Goal: Task Accomplishment & Management: Manage account settings

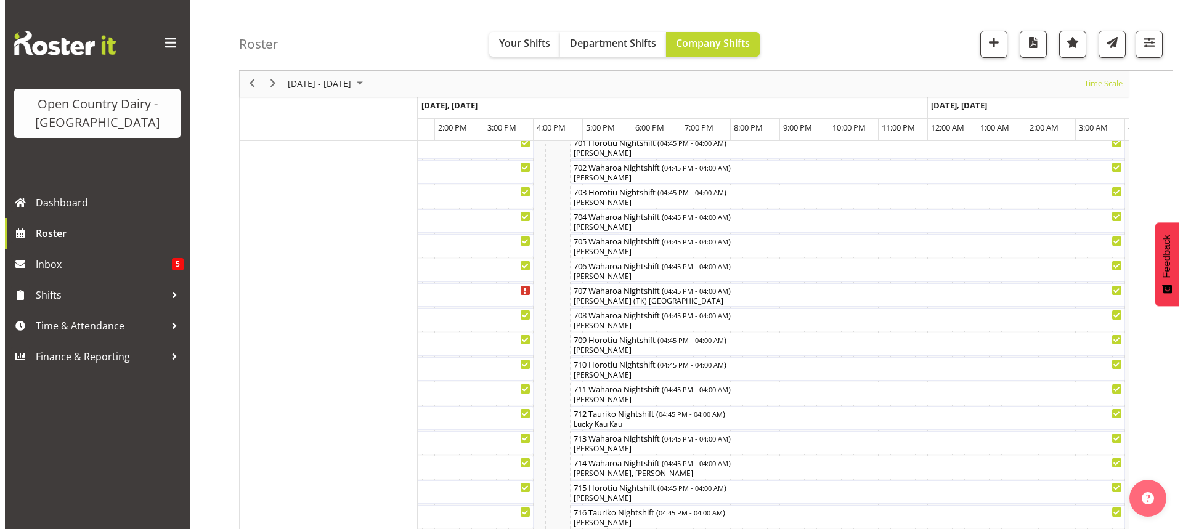
scroll to position [41, 0]
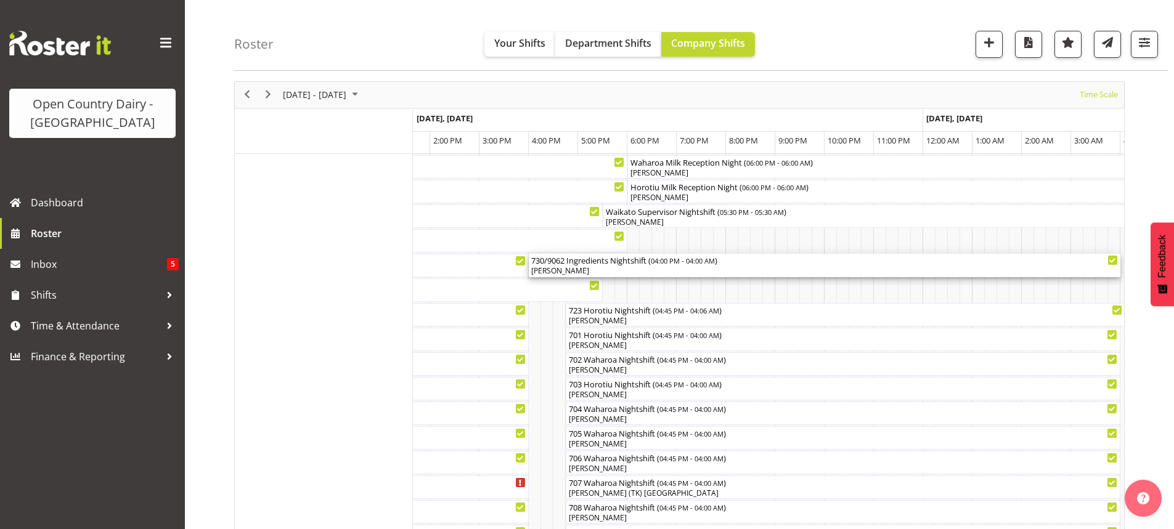
click at [610, 272] on div "[PERSON_NAME]" at bounding box center [824, 271] width 587 height 11
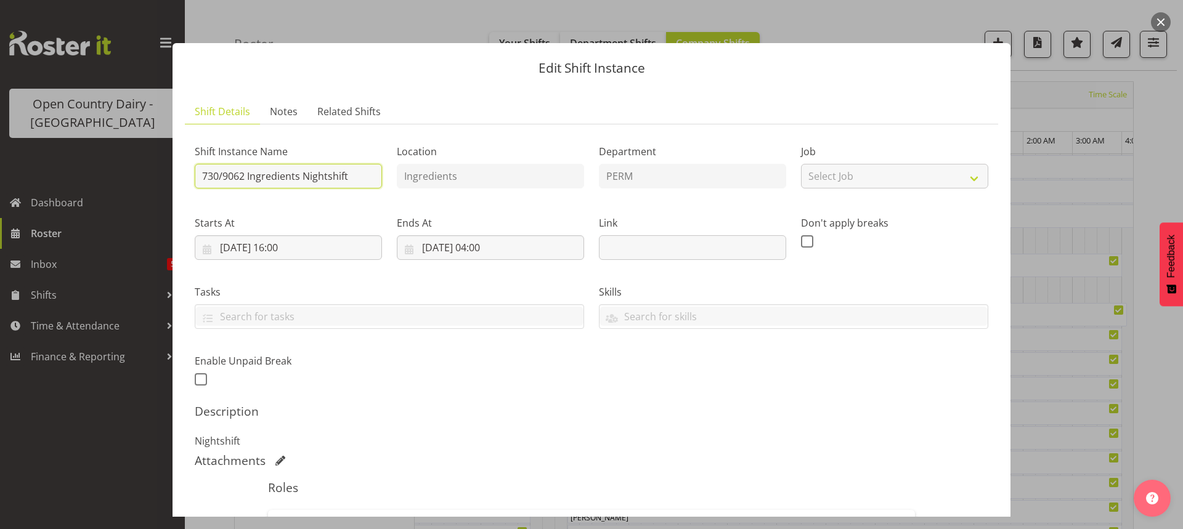
click at [244, 175] on input "730/9062 Ingredients Nightshift" at bounding box center [288, 176] width 187 height 25
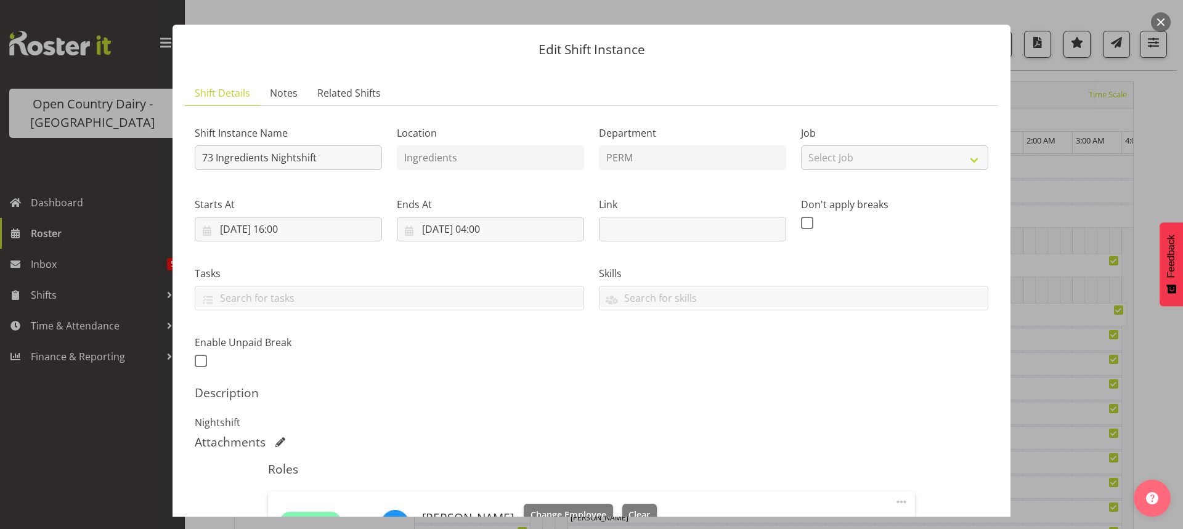
scroll to position [0, 0]
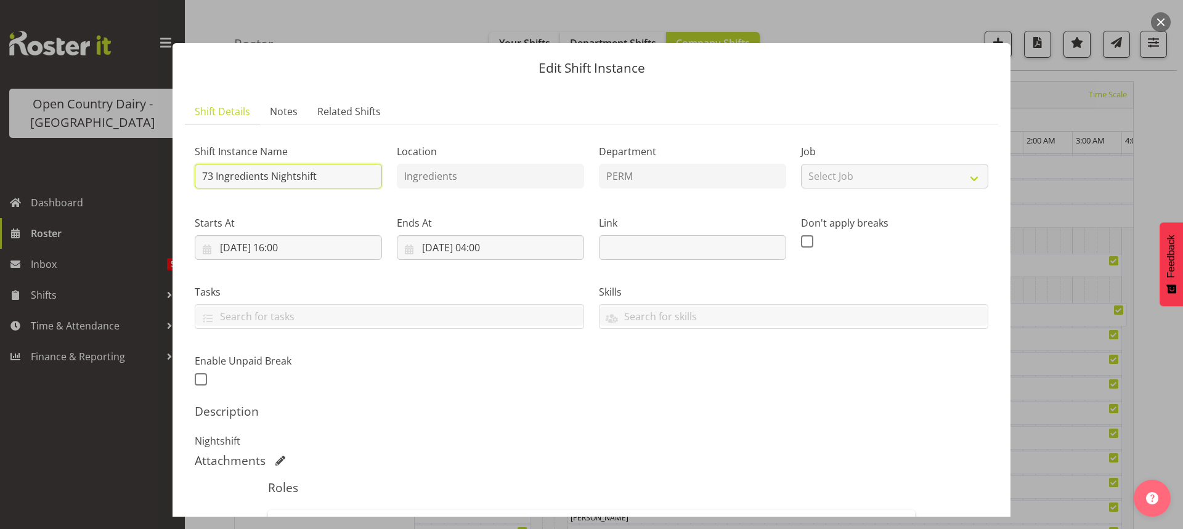
click at [212, 176] on input "73 Ingredients Nightshift" at bounding box center [288, 176] width 187 height 25
drag, startPoint x: 351, startPoint y: 176, endPoint x: 375, endPoint y: 158, distance: 29.6
click at [353, 176] on input "730/9062 Ingredients Nightshift" at bounding box center [288, 176] width 187 height 25
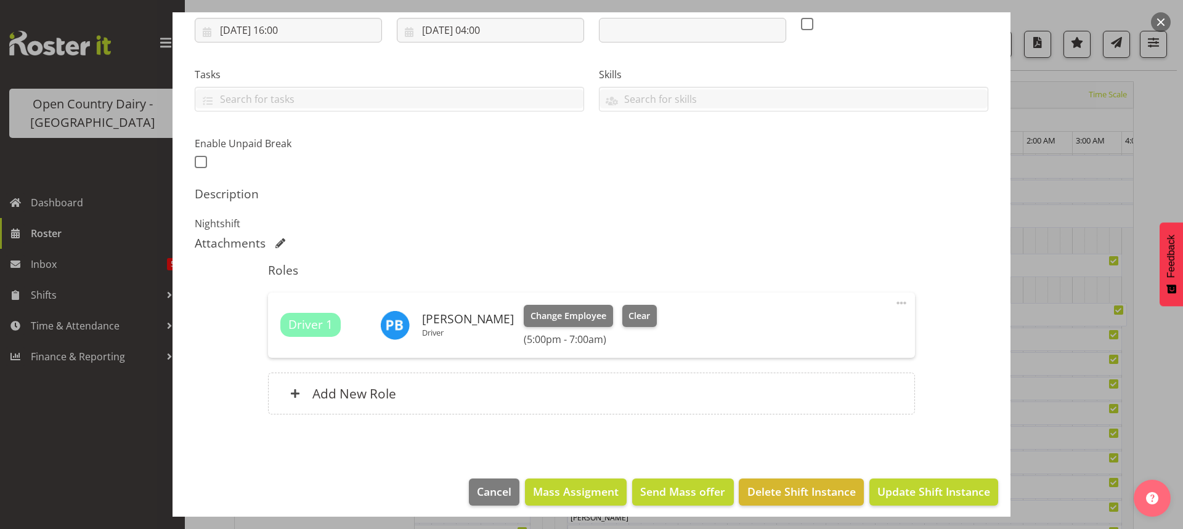
scroll to position [225, 0]
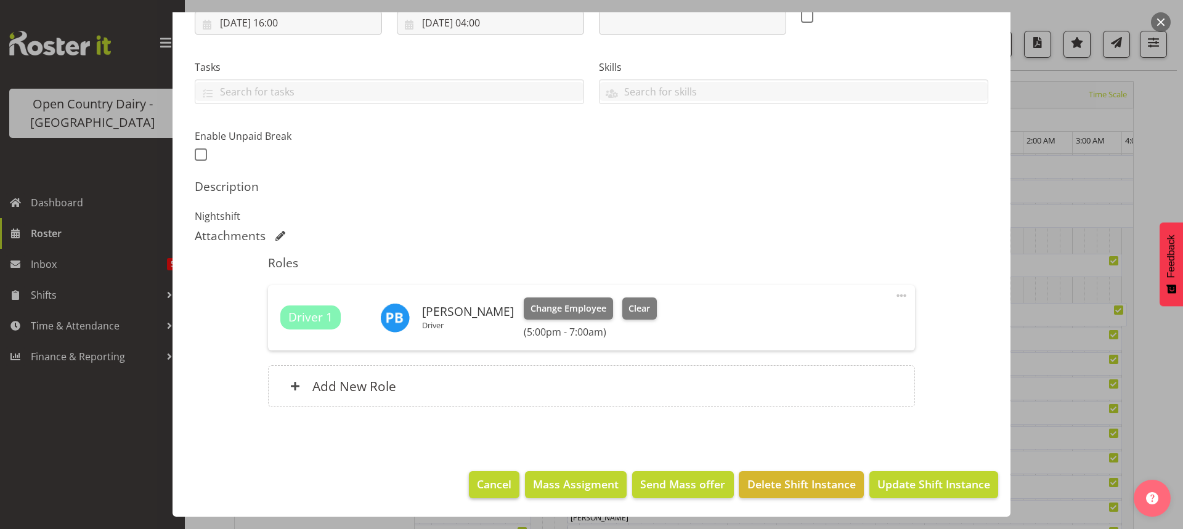
type input "730/9062 Perm ex Tatua to Wanganui, swap with 733/9072"
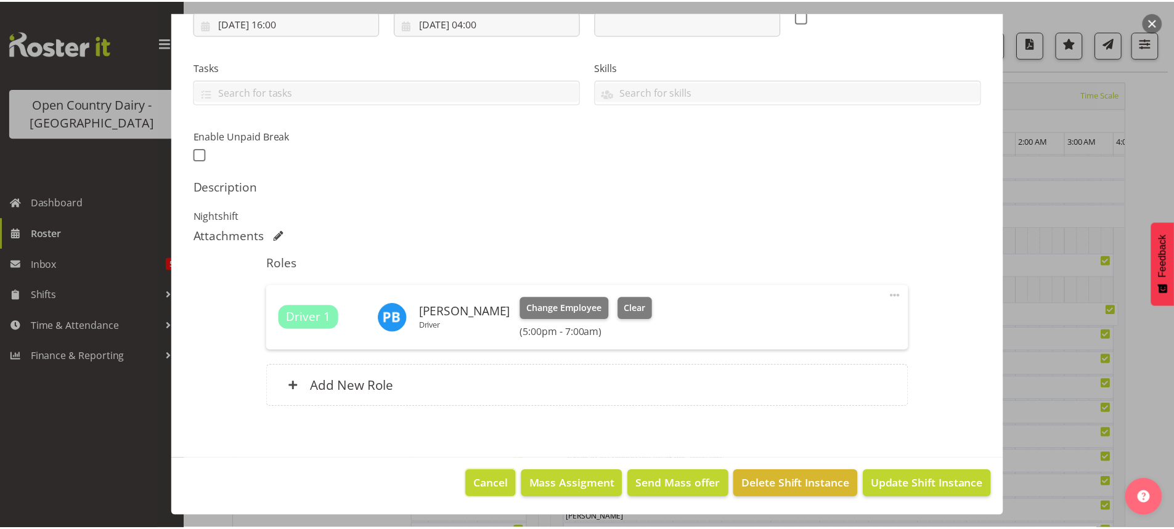
scroll to position [0, 0]
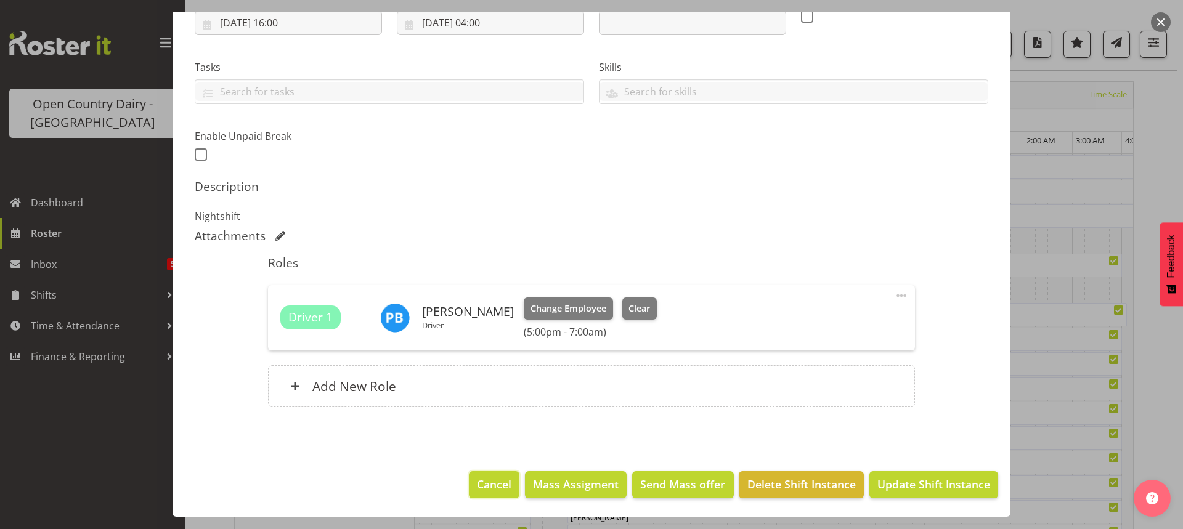
click at [484, 483] on span "Cancel" at bounding box center [494, 484] width 35 height 16
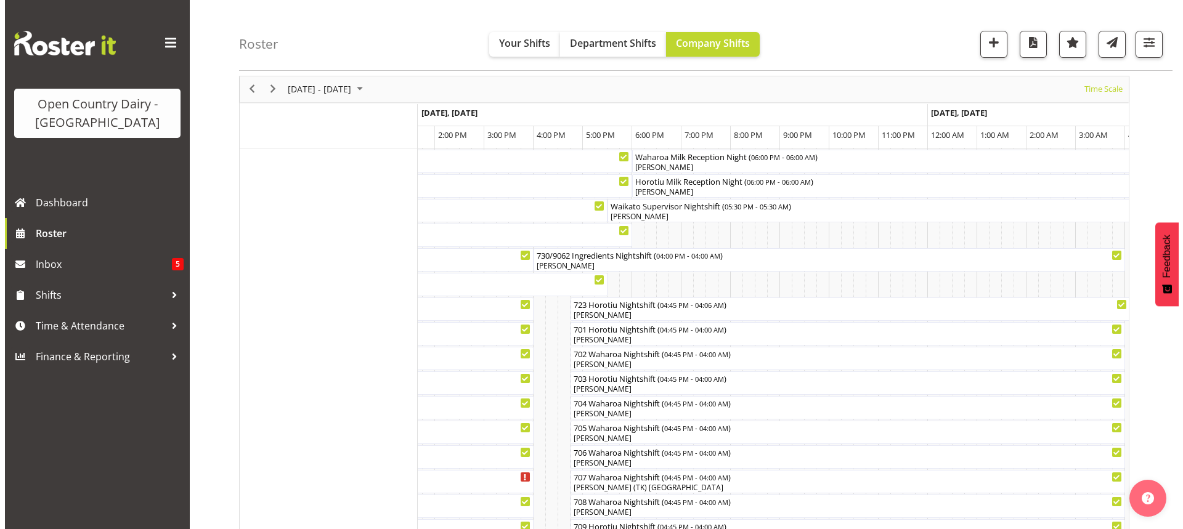
scroll to position [41, 0]
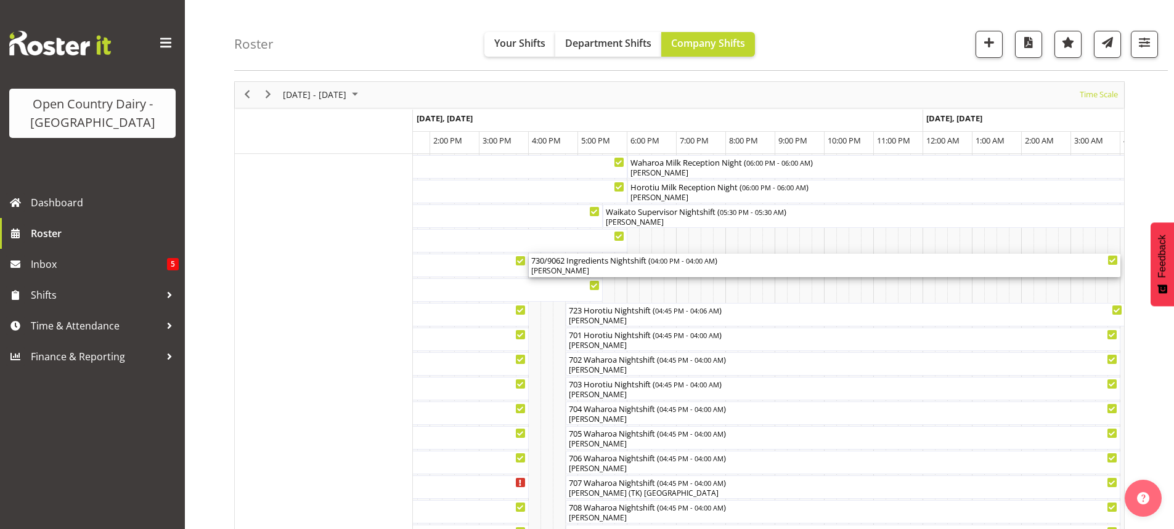
click at [588, 266] on div "730/9062 Ingredients Nightshift ( 04:00 PM - 04:00 AM )" at bounding box center [824, 260] width 587 height 12
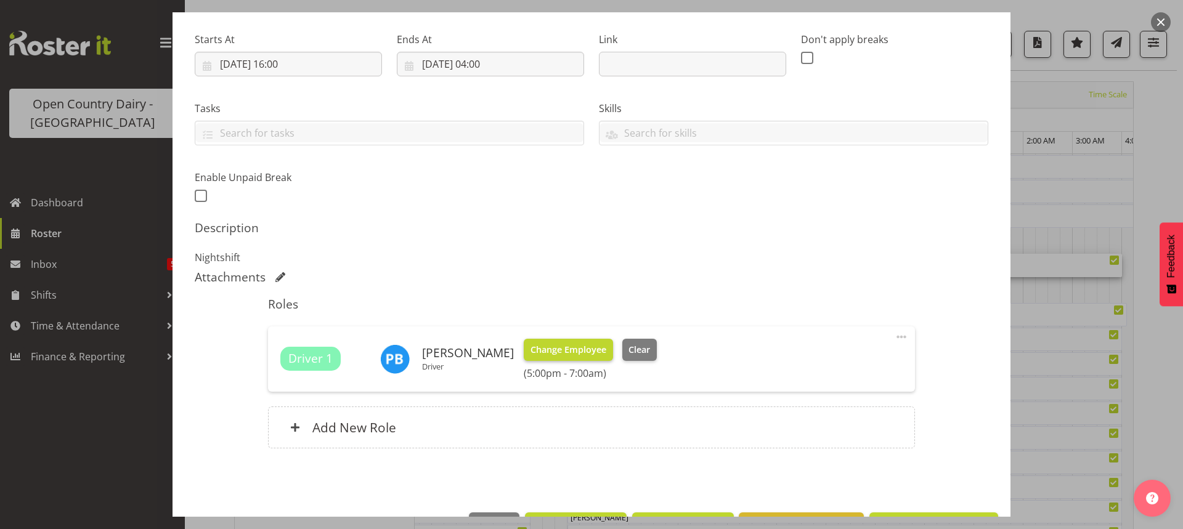
scroll to position [185, 0]
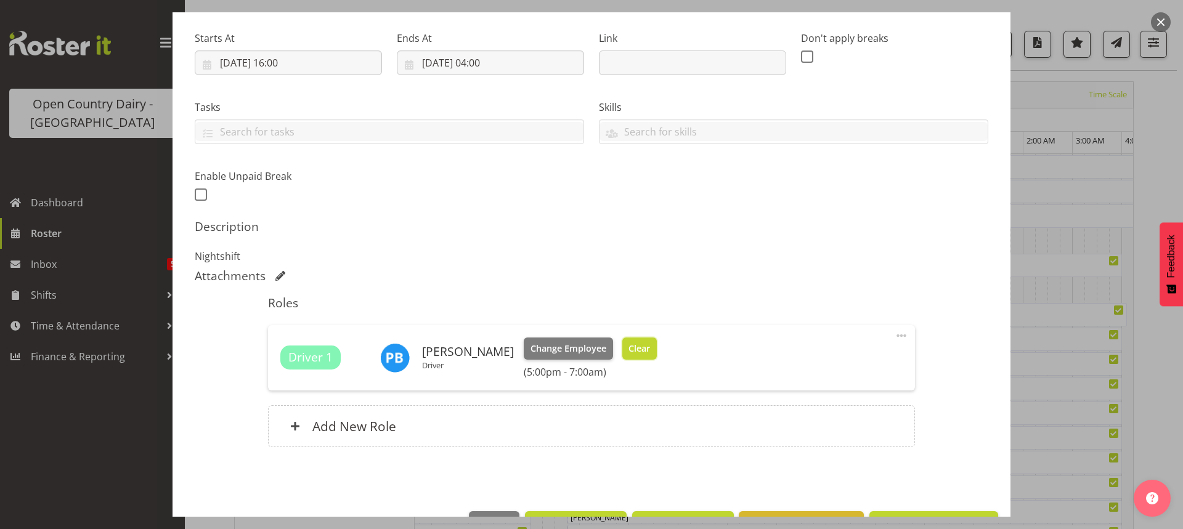
click at [635, 345] on span "Clear" at bounding box center [640, 349] width 22 height 14
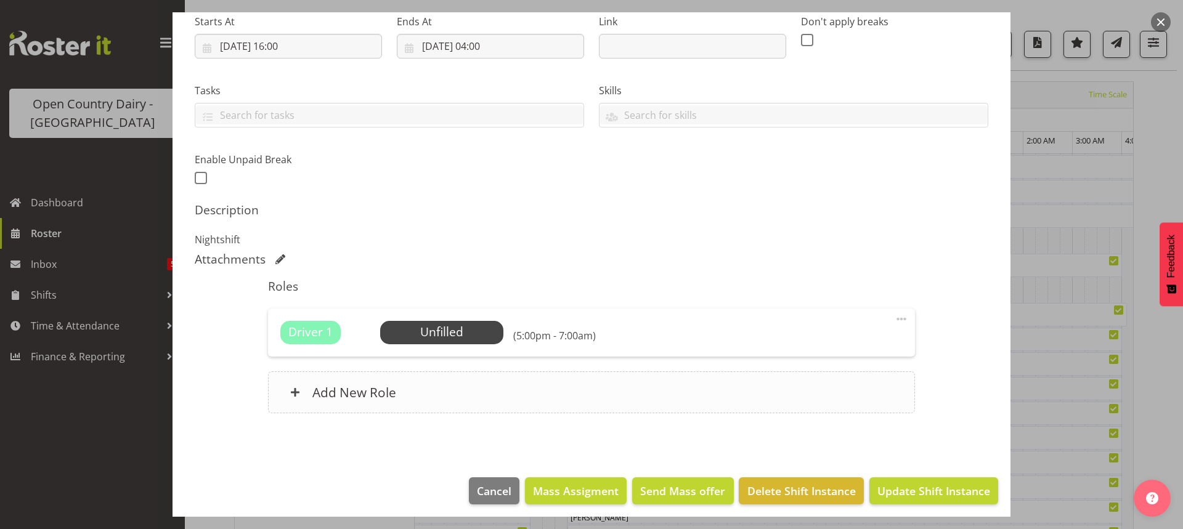
scroll to position [208, 0]
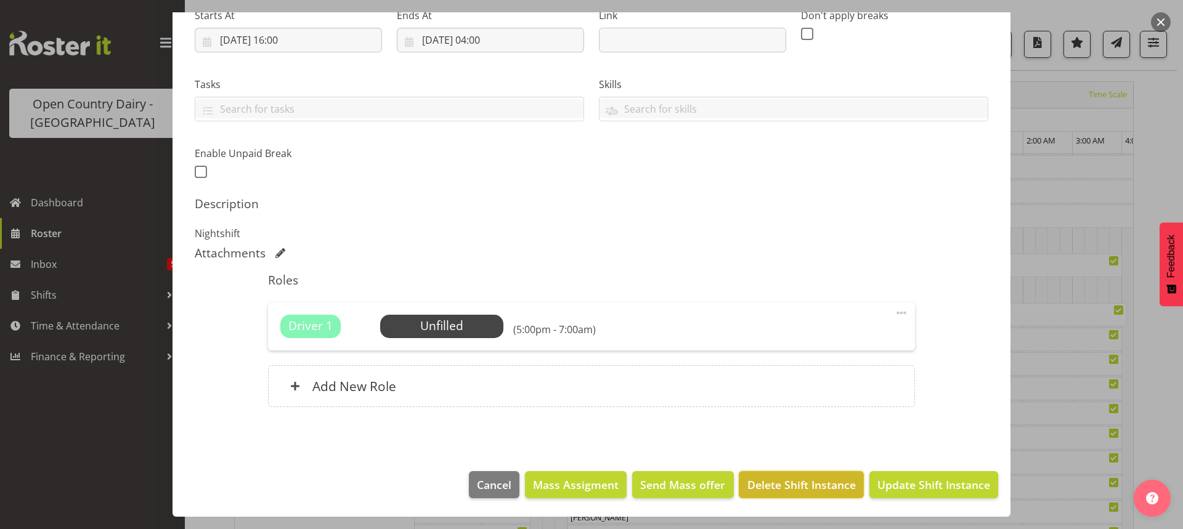
click at [782, 483] on span "Delete Shift Instance" at bounding box center [802, 485] width 108 height 16
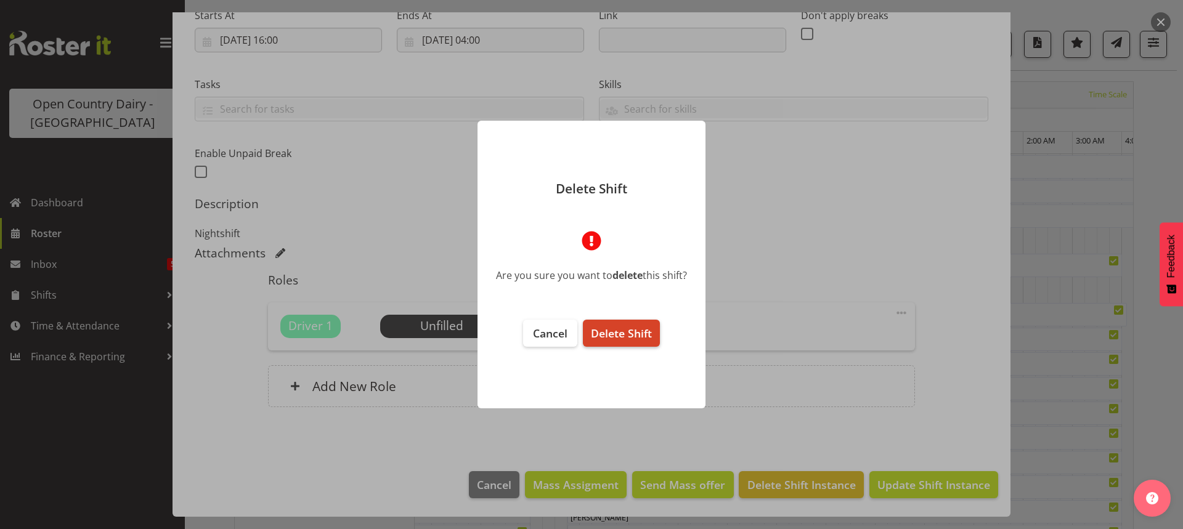
click at [616, 331] on span "Delete Shift" at bounding box center [621, 333] width 61 height 15
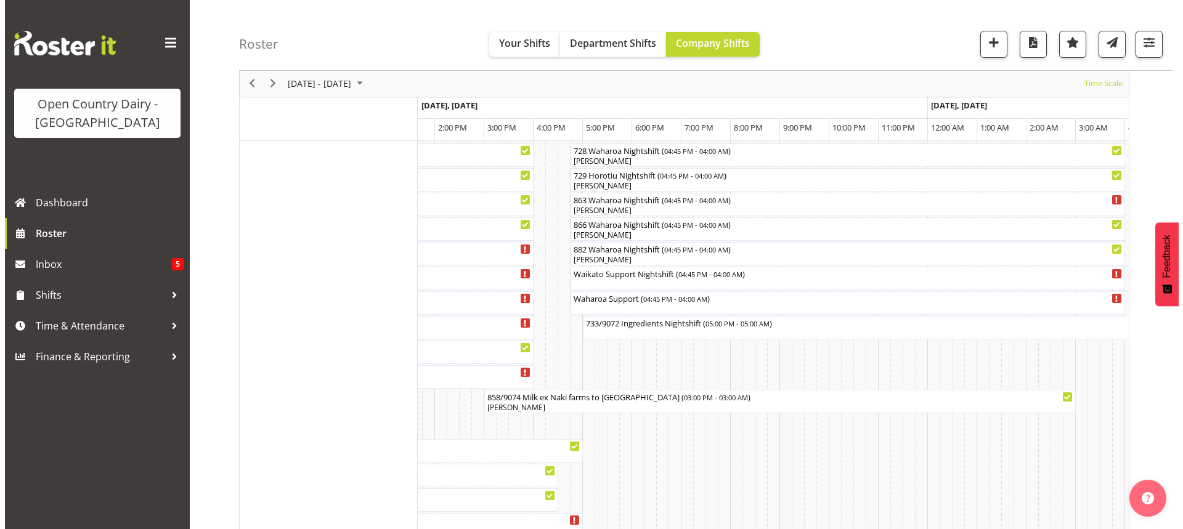
scroll to position [842, 0]
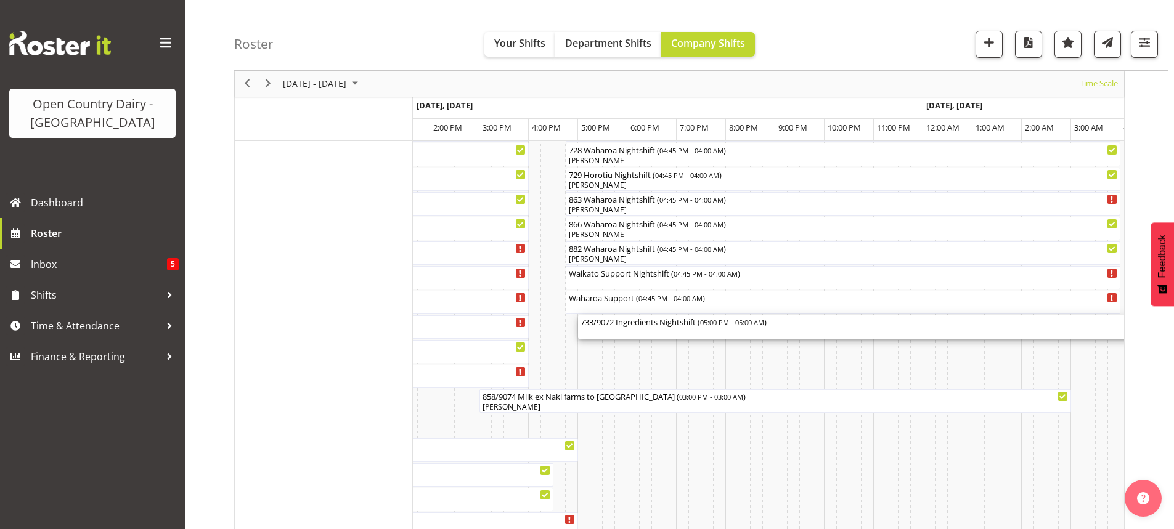
click at [637, 330] on div "733/9072 Ingredients Nightshift ( 05:00 PM - 05:00 AM )" at bounding box center [874, 327] width 587 height 23
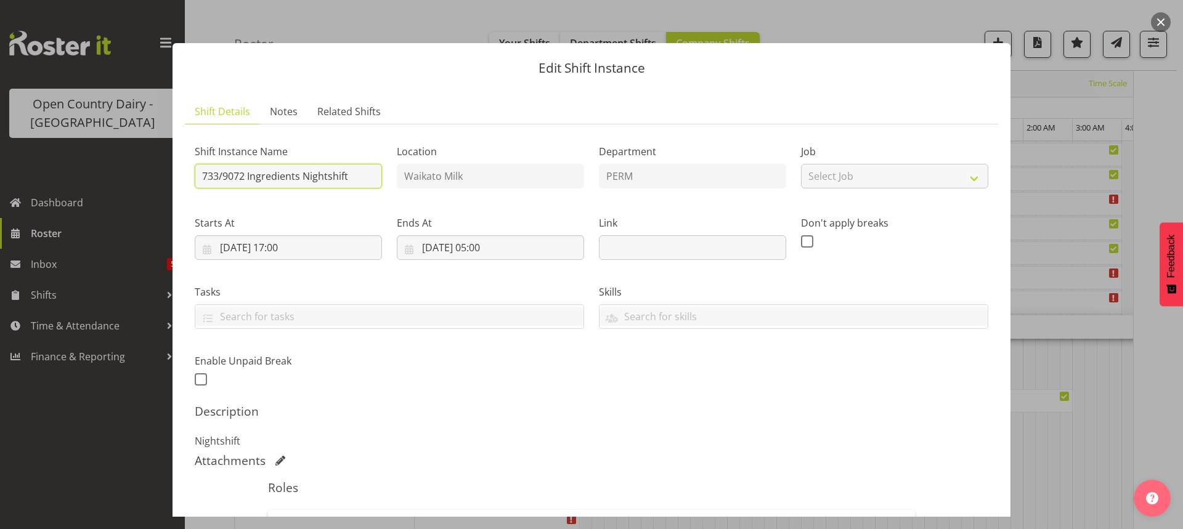
drag, startPoint x: 360, startPoint y: 177, endPoint x: 378, endPoint y: 169, distance: 19.3
click at [360, 176] on input "733/9072 Ingredients Nightshift" at bounding box center [288, 176] width 187 height 25
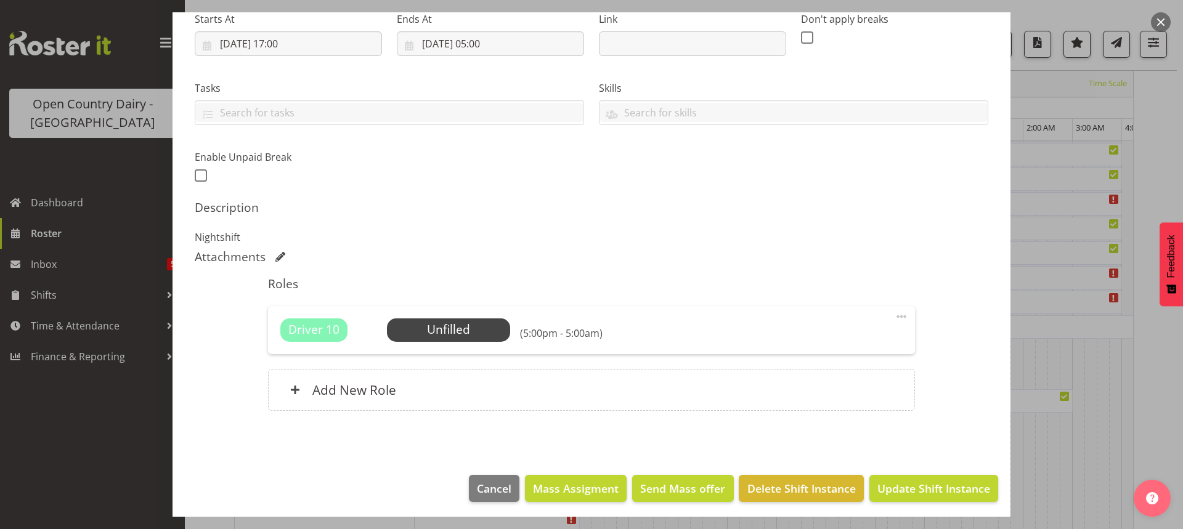
scroll to position [208, 0]
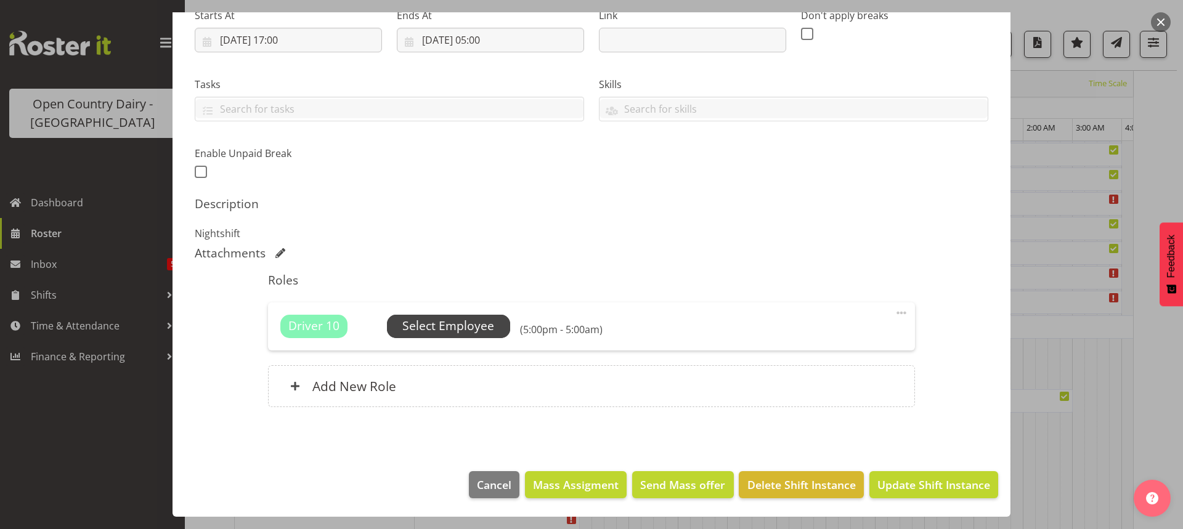
type input "733/9072 Perm ex [PERSON_NAME] to [GEOGRAPHIC_DATA], Milk home in 732/9063"
click at [461, 326] on span "Select Employee" at bounding box center [448, 326] width 92 height 18
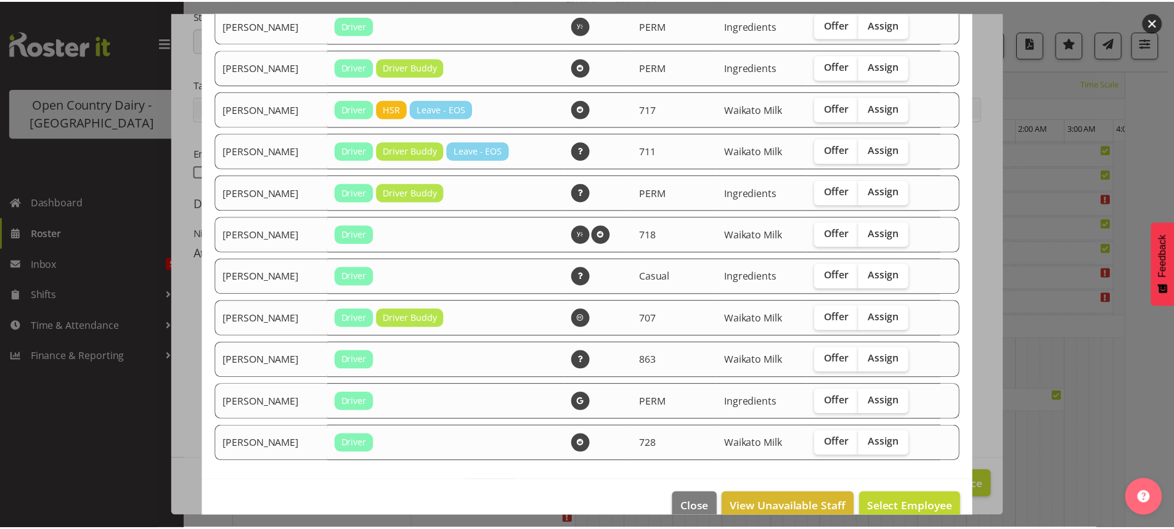
scroll to position [185, 0]
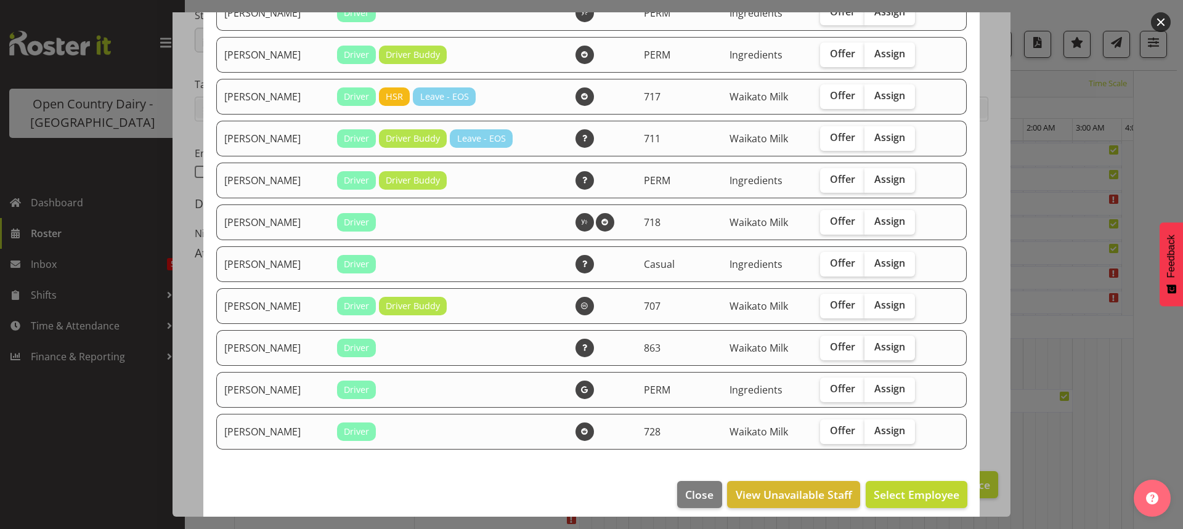
click at [878, 347] on span "Assign" at bounding box center [890, 347] width 31 height 12
click at [873, 347] on input "Assign" at bounding box center [869, 347] width 8 height 8
checkbox input "true"
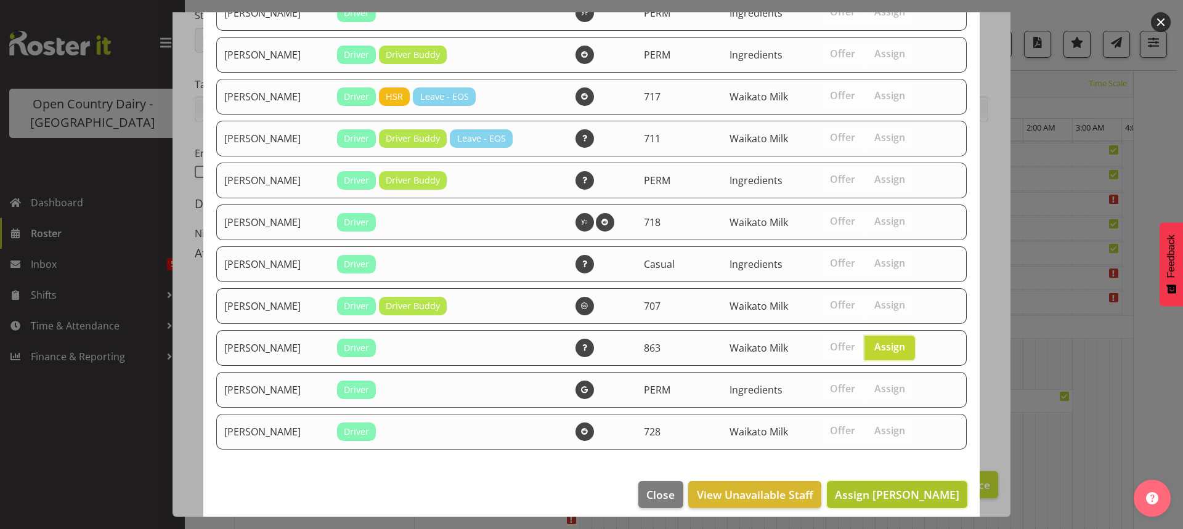
click at [892, 497] on span "Assign [PERSON_NAME]" at bounding box center [897, 494] width 124 height 15
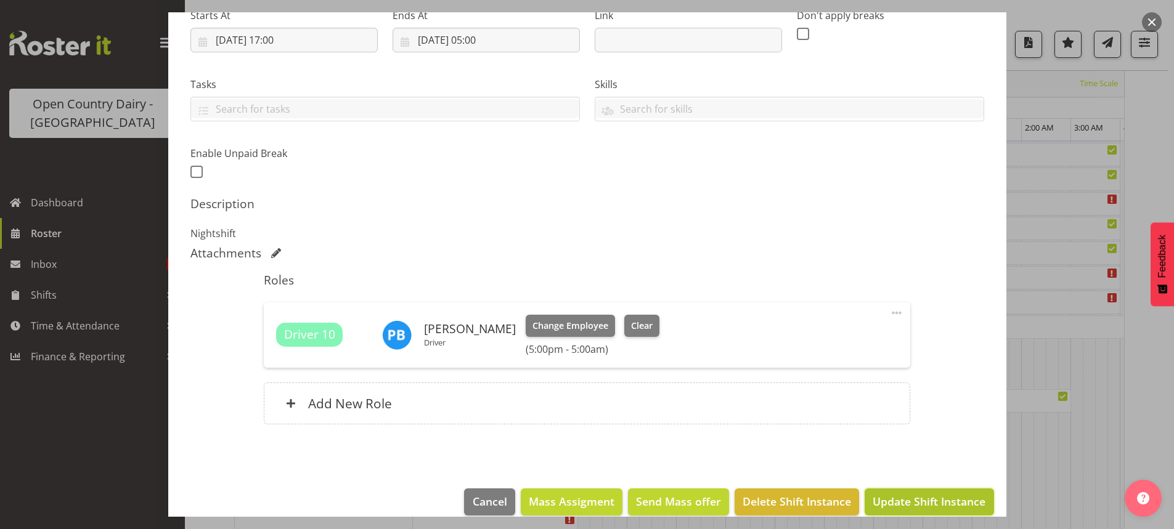
click at [905, 500] on span "Update Shift Instance" at bounding box center [929, 502] width 113 height 16
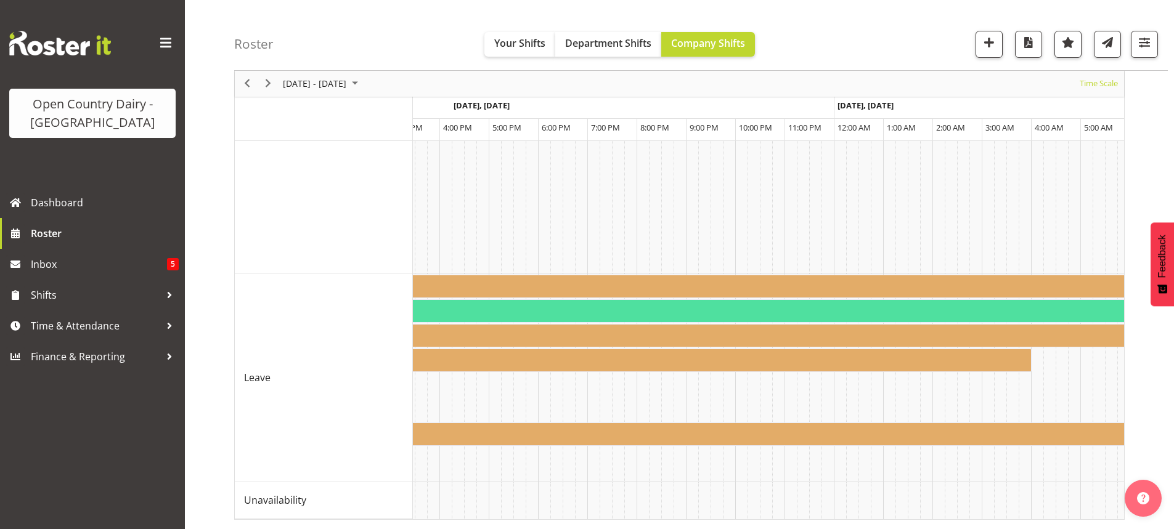
scroll to position [0, 4364]
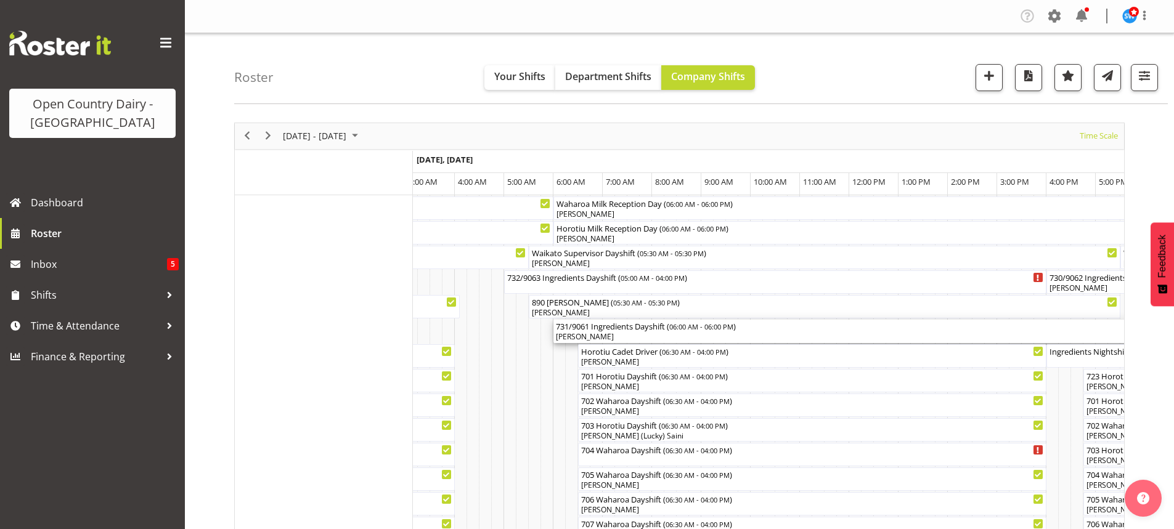
click at [600, 334] on div "[PERSON_NAME]" at bounding box center [849, 337] width 587 height 11
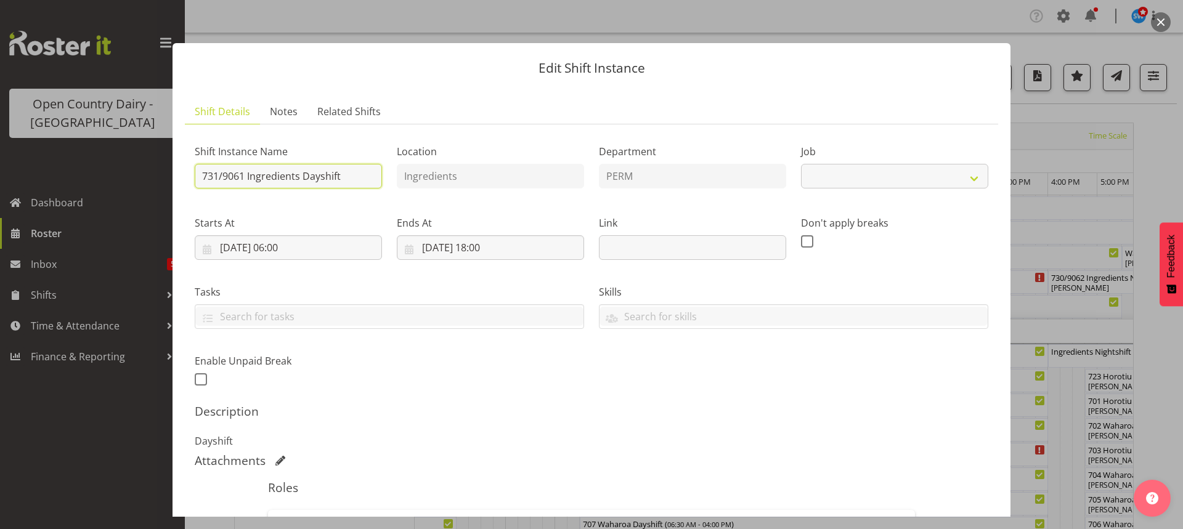
select select "9052"
click at [348, 177] on input "731/9061 Ingredients Dayshift" at bounding box center [288, 176] width 187 height 25
type input "7"
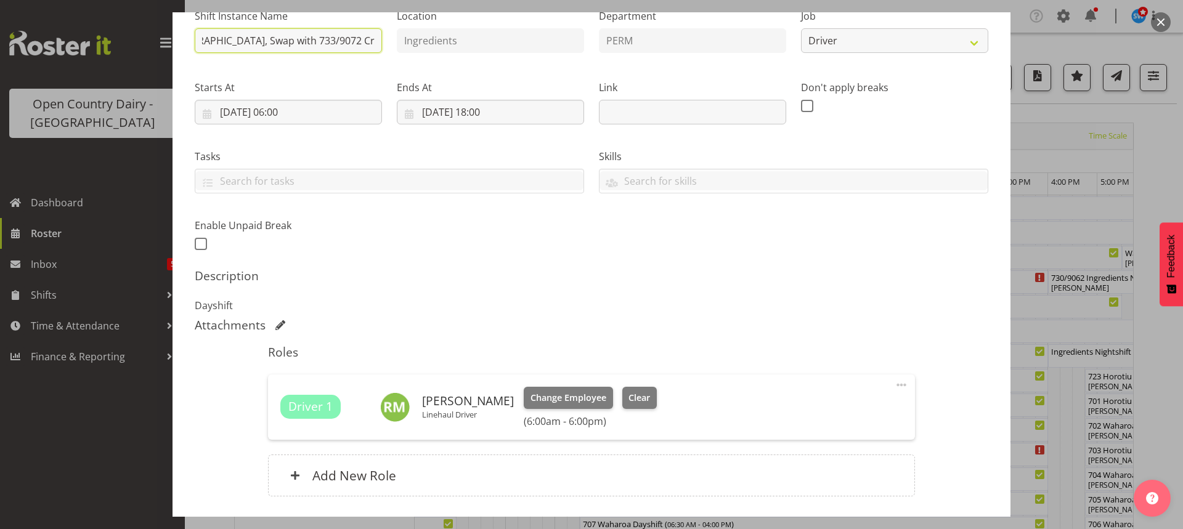
scroll to position [225, 0]
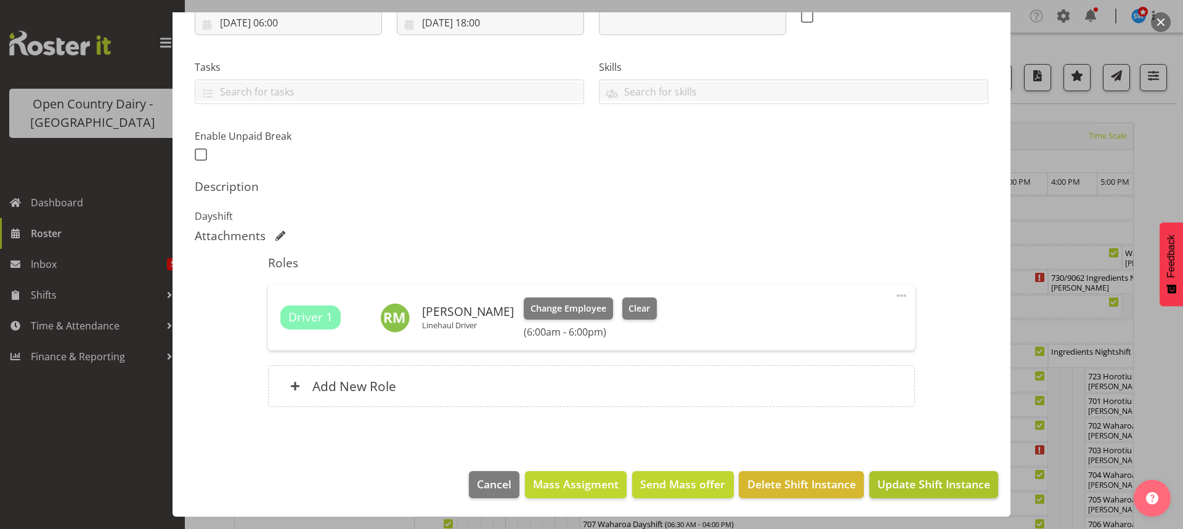
type input "730/9062 Perm ex Tatua to [GEOGRAPHIC_DATA], Swap with 733/9072 Cream home"
click at [915, 484] on span "Update Shift Instance" at bounding box center [934, 484] width 113 height 16
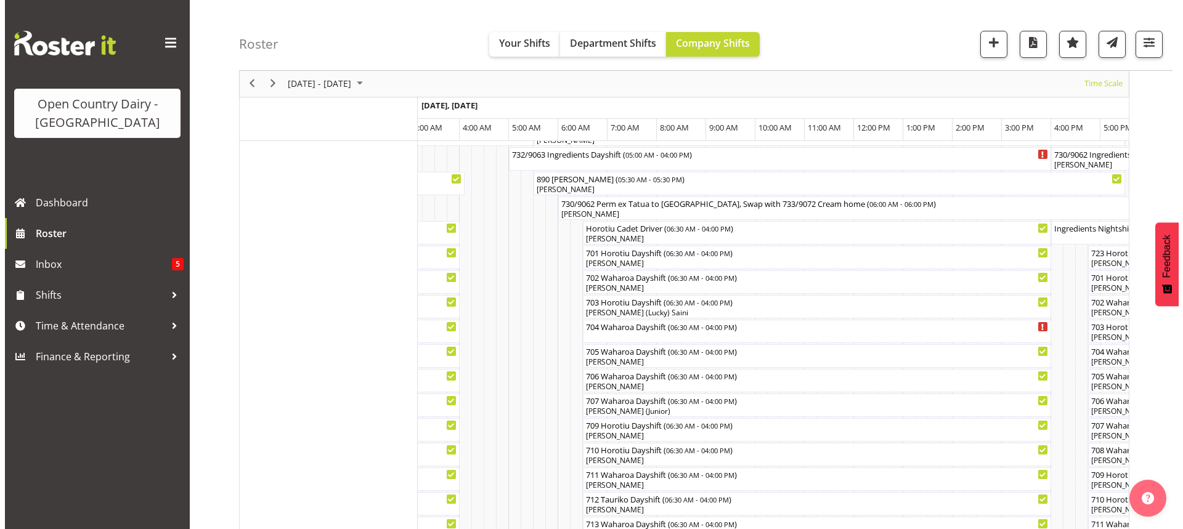
scroll to position [0, 0]
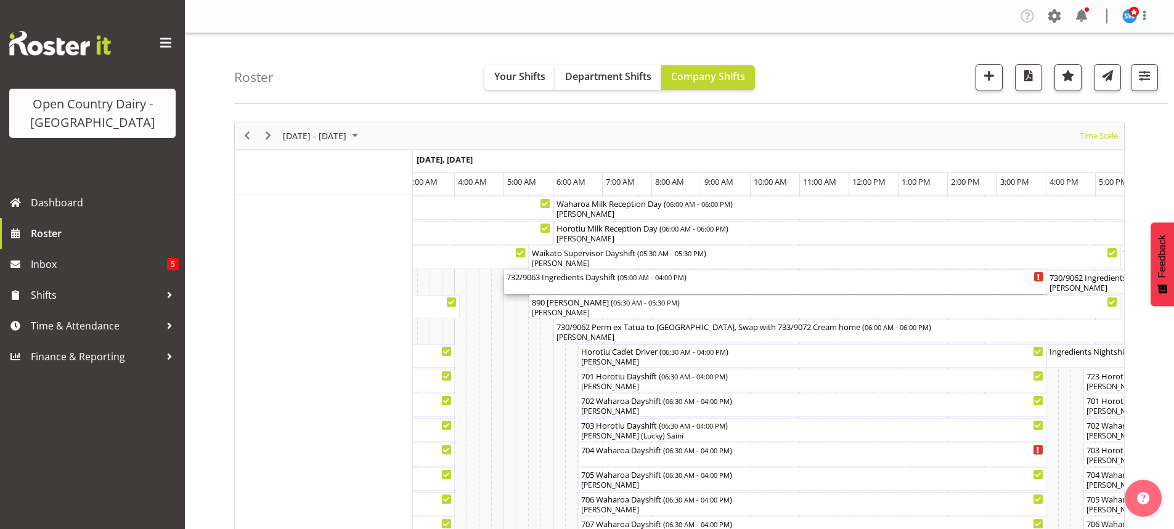
click at [579, 285] on div "732/9063 Ingredients Dayshift ( 05:00 AM - 04:00 PM )" at bounding box center [775, 282] width 537 height 23
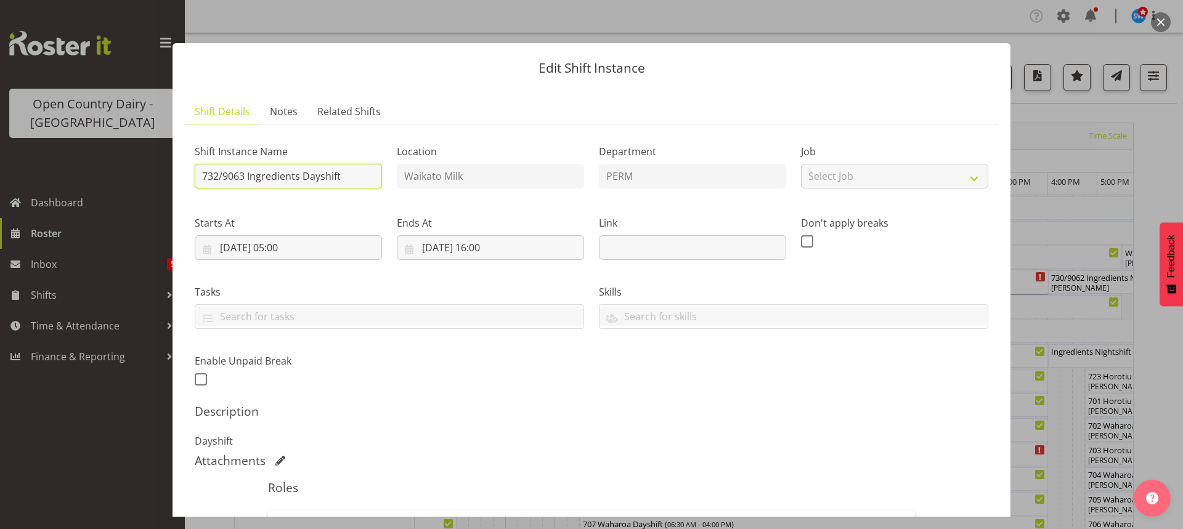
click at [345, 175] on input "732/9063 Ingredients Dayshift" at bounding box center [288, 176] width 187 height 25
type input "7"
type input "733/9072 [PERSON_NAME] ex [PERSON_NAME], swap with 730/9062"
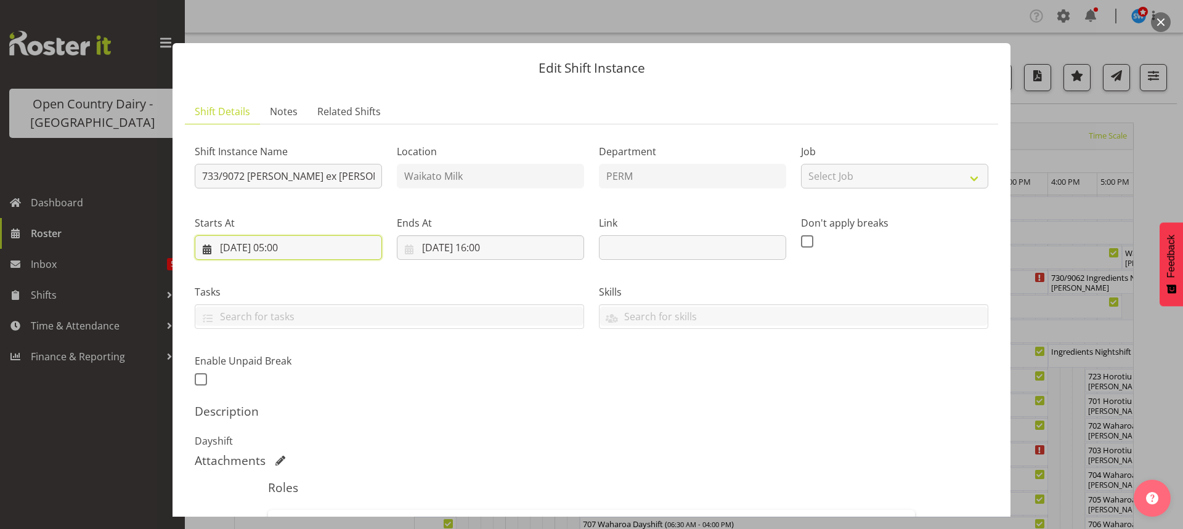
click at [299, 245] on input "[DATE] 05:00" at bounding box center [288, 247] width 187 height 25
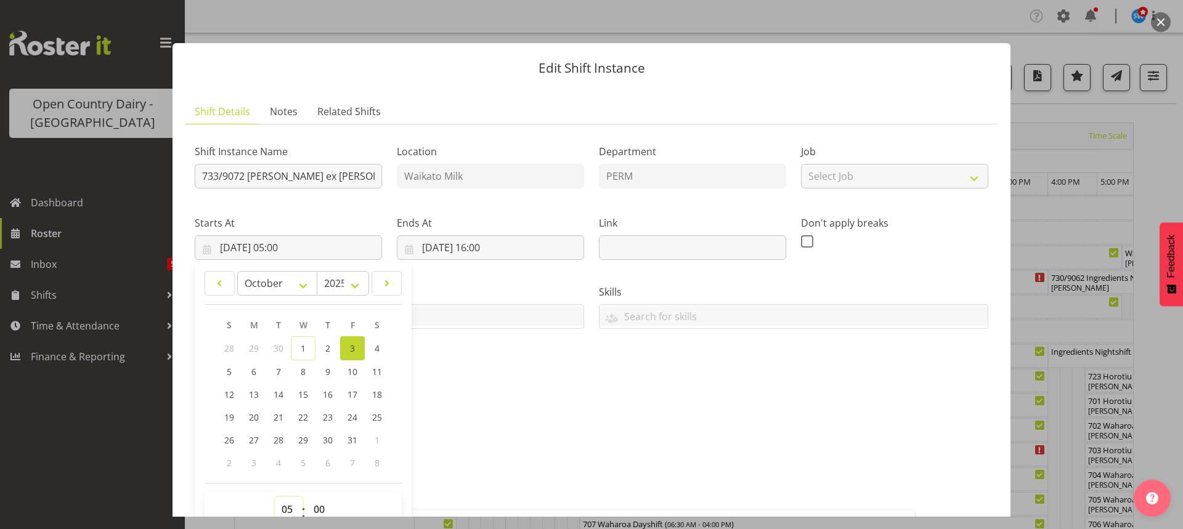
scroll to position [5, 0]
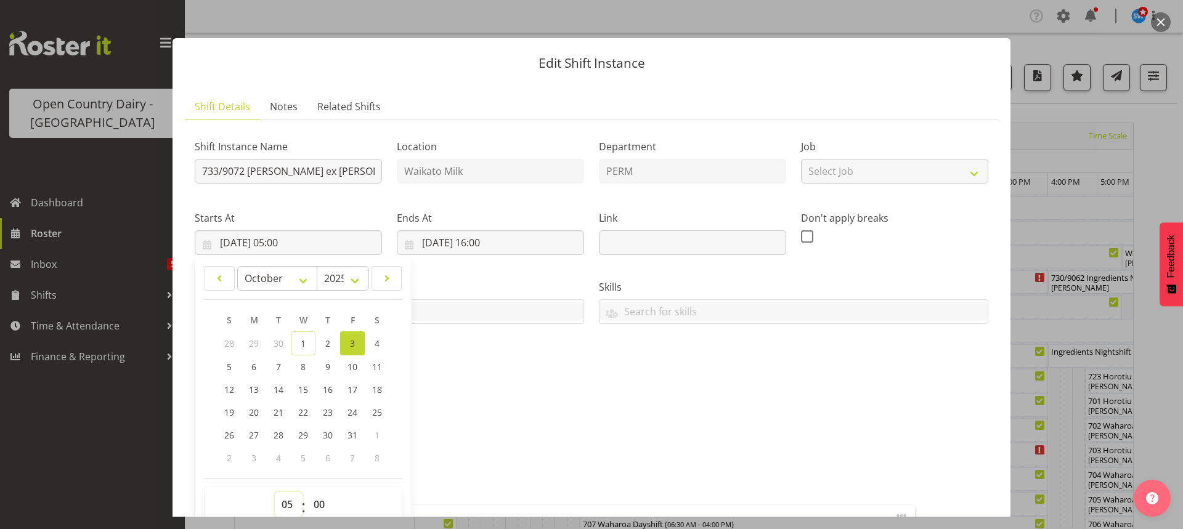
click at [288, 504] on select "00 01 02 03 04 05 06 07 08 09 10 11 12 13 14 15 16 17 18 19 20 21 22 23" at bounding box center [289, 504] width 28 height 25
select select "7"
click at [275, 492] on select "00 01 02 03 04 05 06 07 08 09 10 11 12 13 14 15 16 17 18 19 20 21 22 23" at bounding box center [289, 504] width 28 height 25
type input "[DATE] 07:00"
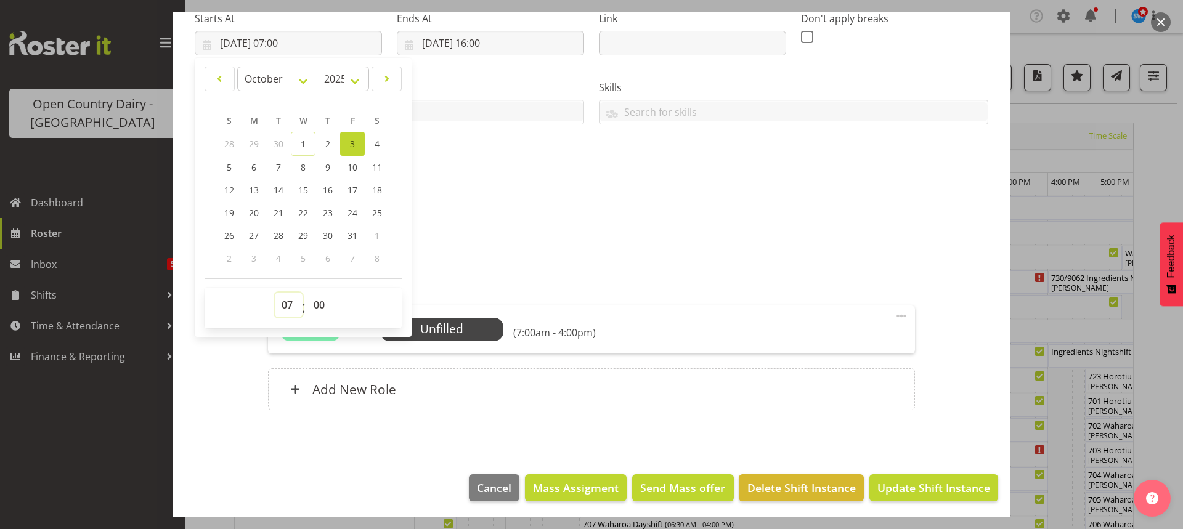
scroll to position [208, 0]
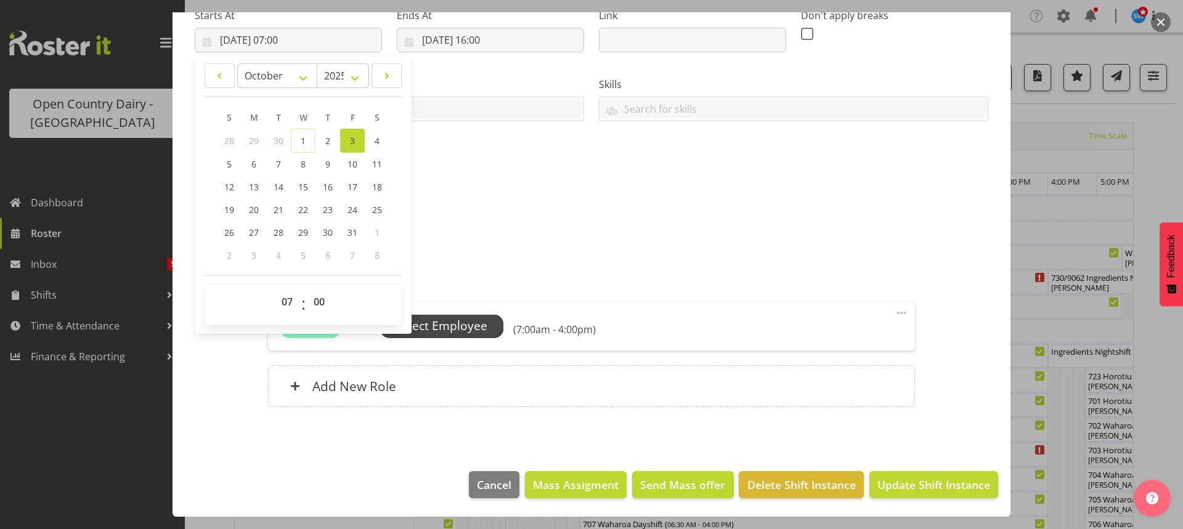
click at [459, 327] on span "Select Employee" at bounding box center [442, 326] width 92 height 18
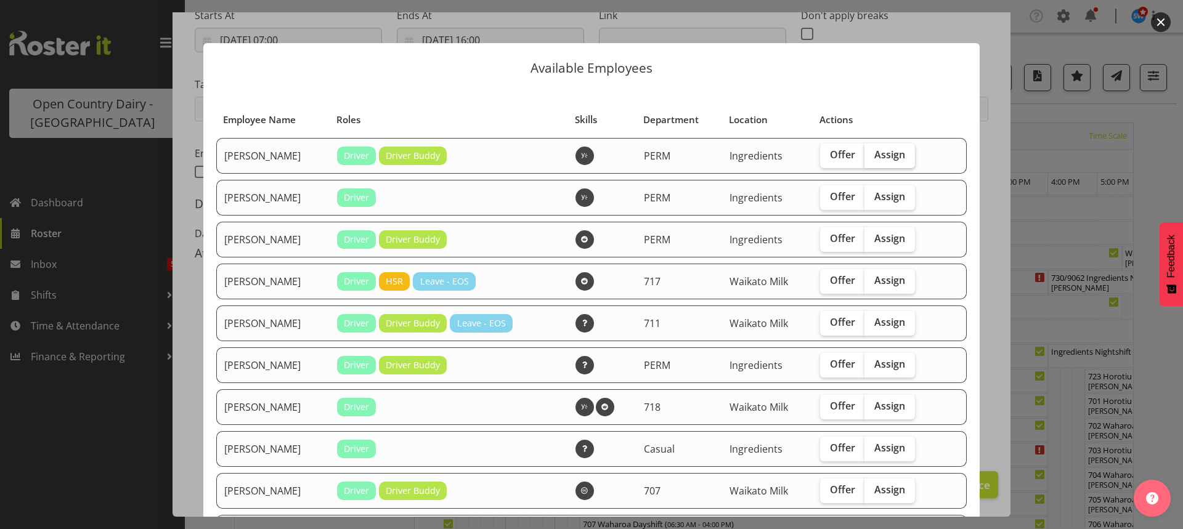
click at [887, 155] on span "Assign" at bounding box center [890, 155] width 31 height 12
click at [873, 155] on input "Assign" at bounding box center [869, 155] width 8 height 8
checkbox input "true"
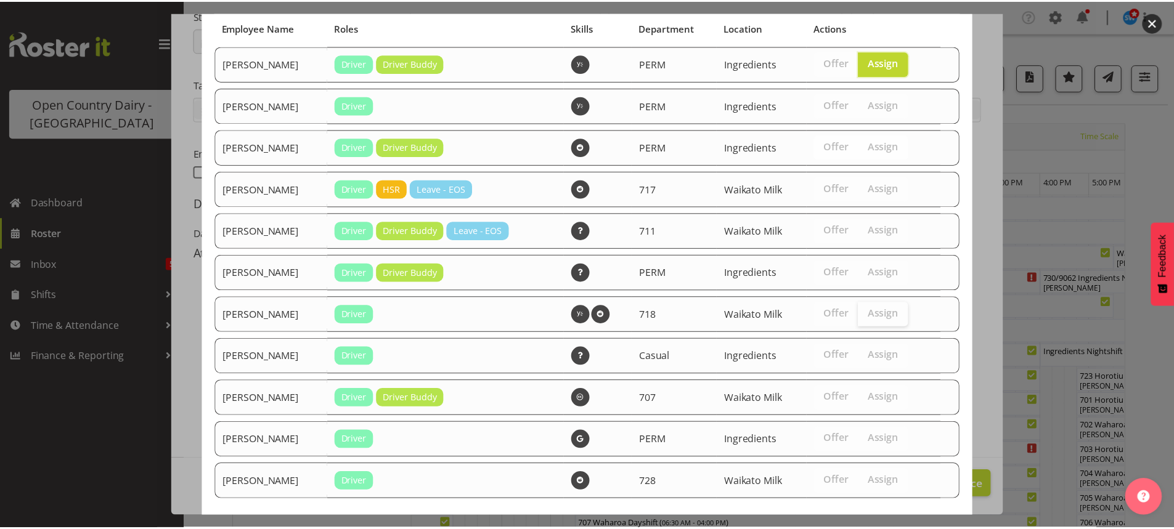
scroll to position [153, 0]
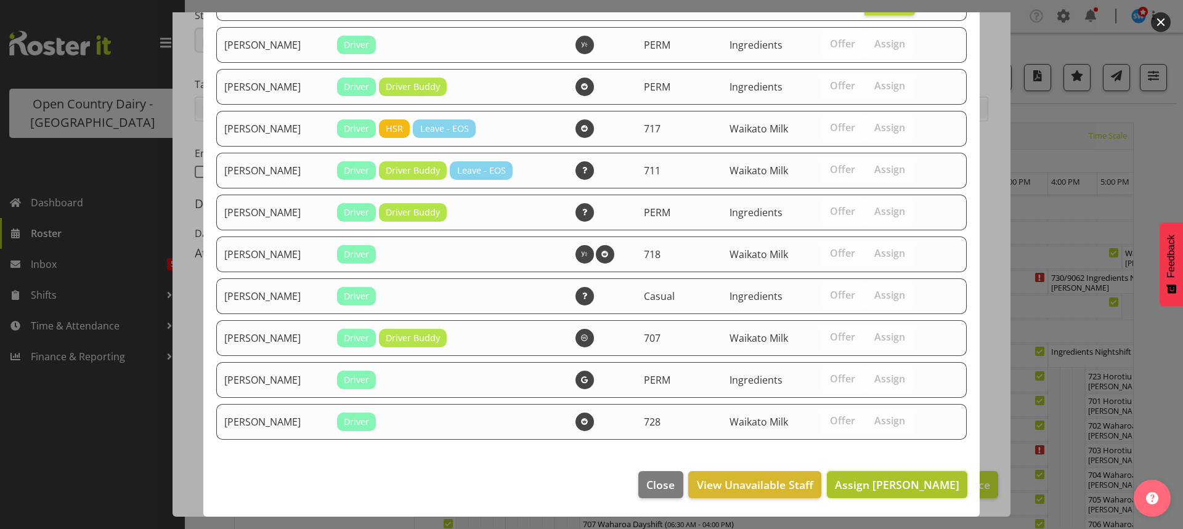
click at [897, 481] on span "Assign [PERSON_NAME]" at bounding box center [897, 485] width 124 height 15
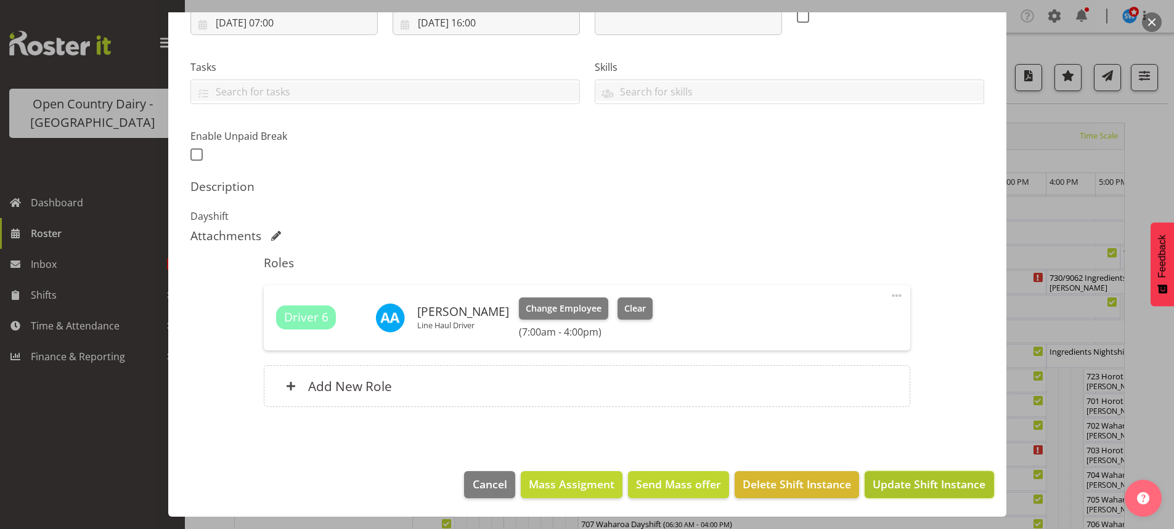
click at [916, 485] on span "Update Shift Instance" at bounding box center [929, 484] width 113 height 16
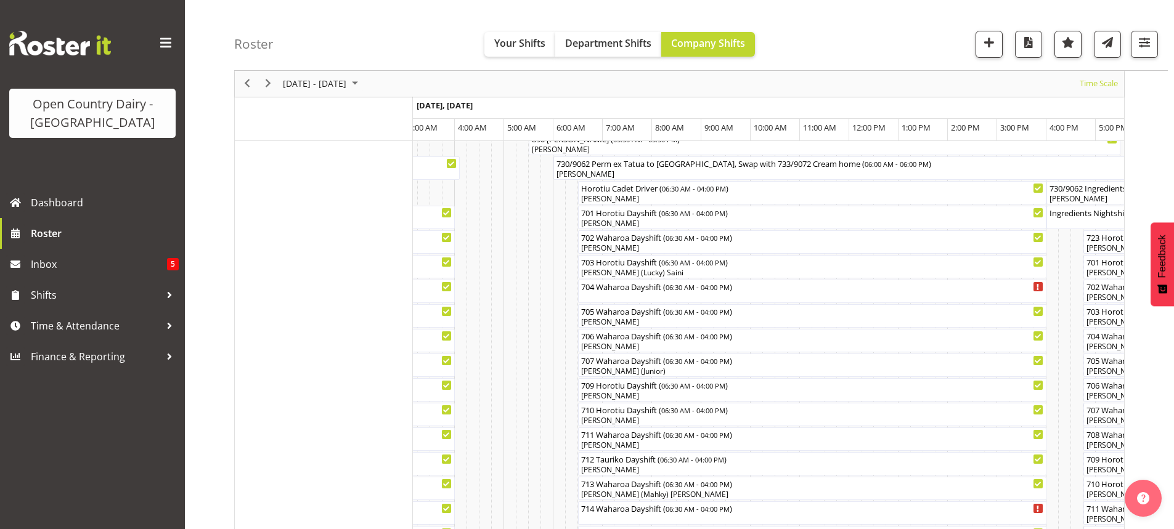
scroll to position [123, 0]
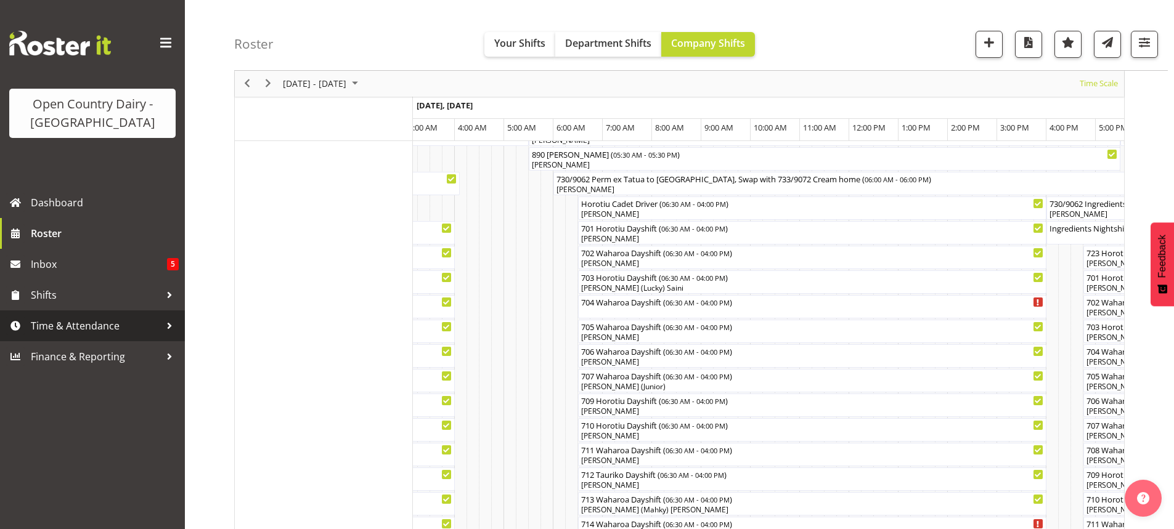
click at [52, 326] on span "Time & Attendance" at bounding box center [95, 326] width 129 height 18
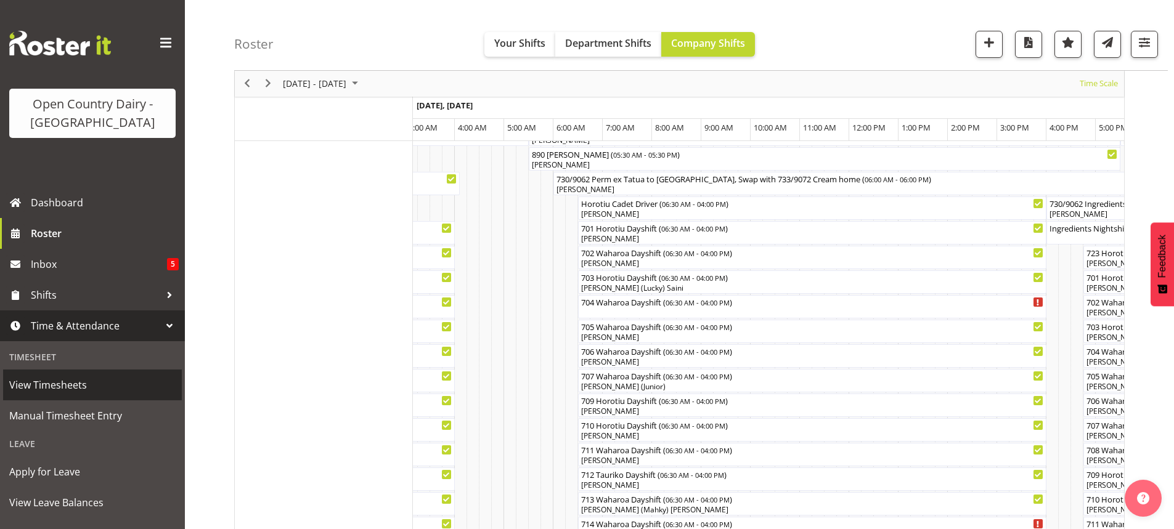
click at [41, 383] on span "View Timesheets" at bounding box center [92, 385] width 166 height 18
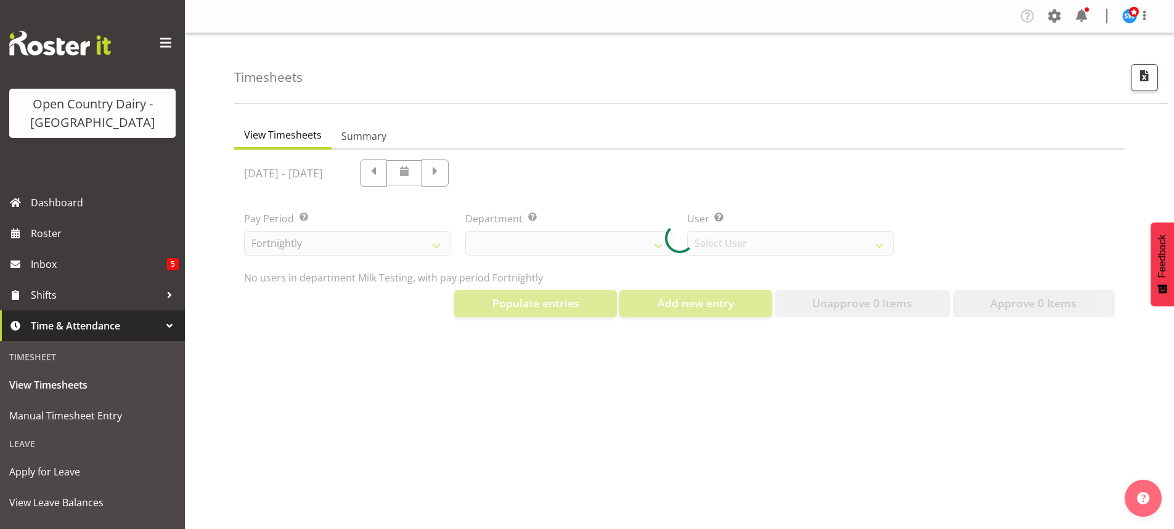
select select "733"
select select "7414"
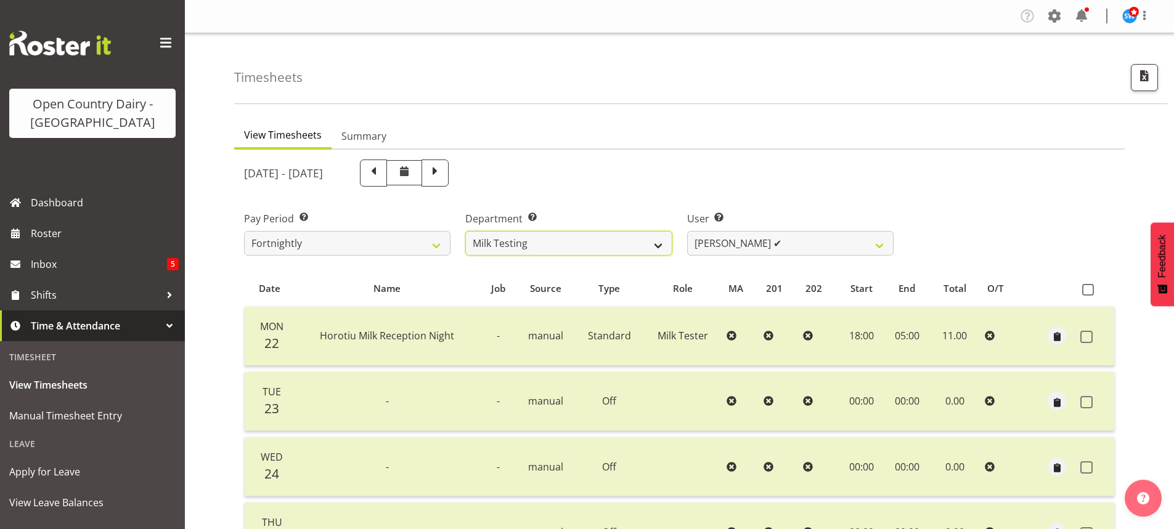
click at [657, 242] on select "701 702 703 704 705 706 707 708 709 710 711 712 713 714 715 716 717 718 719 720" at bounding box center [568, 243] width 206 height 25
select select "731"
click at [465, 231] on select "701 702 703 704 705 706 707 708 709 710 711 712 713 714 715 716 717 718 719 720" at bounding box center [568, 243] width 206 height 25
